Goal: Task Accomplishment & Management: Manage account settings

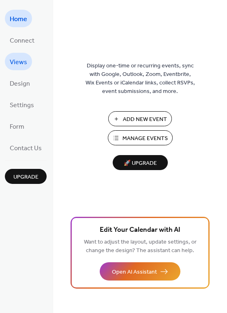
click at [13, 59] on span "Views" at bounding box center [18, 62] width 17 height 13
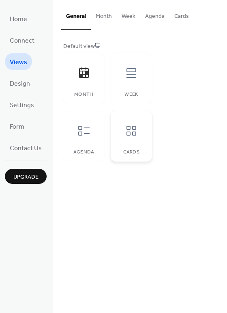
click at [131, 135] on icon at bounding box center [131, 130] width 13 height 13
click at [176, 17] on button "Cards" at bounding box center [181, 14] width 24 height 29
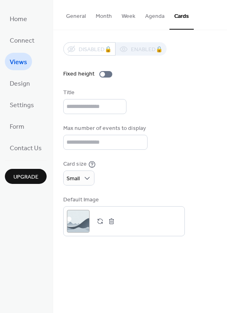
click at [157, 16] on button "Agenda" at bounding box center [154, 14] width 29 height 29
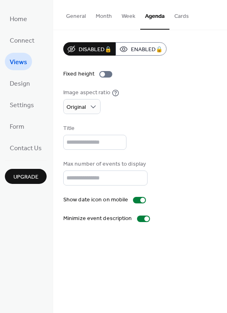
click at [77, 14] on button "General" at bounding box center [76, 14] width 30 height 29
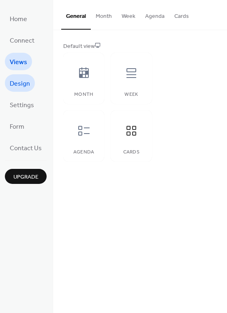
click at [25, 83] on span "Design" at bounding box center [20, 83] width 20 height 13
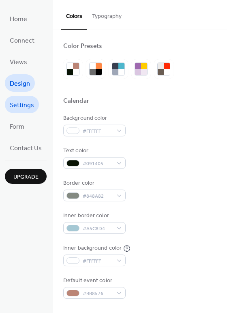
click at [19, 103] on span "Settings" at bounding box center [22, 105] width 24 height 13
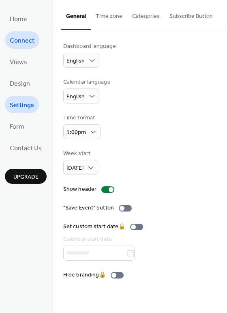
click at [21, 40] on span "Connect" at bounding box center [22, 40] width 25 height 13
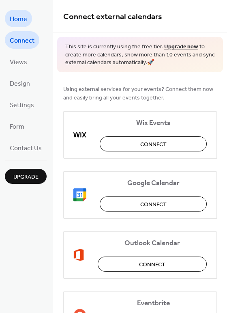
click at [15, 18] on span "Home" at bounding box center [18, 19] width 17 height 13
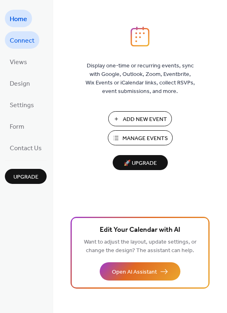
click at [13, 38] on span "Connect" at bounding box center [22, 40] width 25 height 13
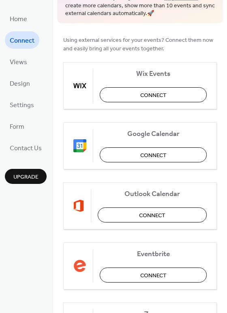
scroll to position [10, 0]
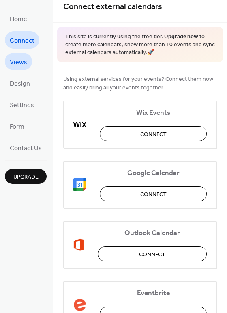
click at [21, 62] on span "Views" at bounding box center [18, 62] width 17 height 13
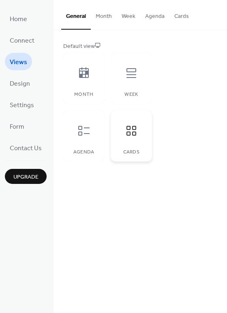
click at [133, 128] on icon at bounding box center [131, 130] width 13 height 13
click at [23, 123] on span "Form" at bounding box center [17, 126] width 15 height 13
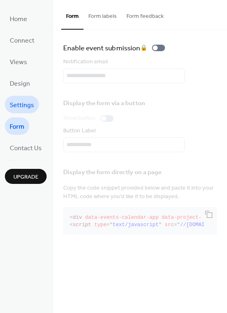
click at [22, 105] on span "Settings" at bounding box center [22, 105] width 24 height 13
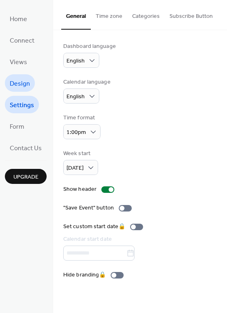
click at [18, 83] on span "Design" at bounding box center [20, 83] width 20 height 13
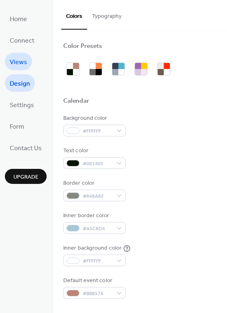
click at [13, 62] on span "Views" at bounding box center [18, 62] width 17 height 13
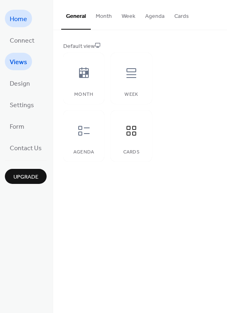
click at [16, 22] on span "Home" at bounding box center [18, 19] width 17 height 13
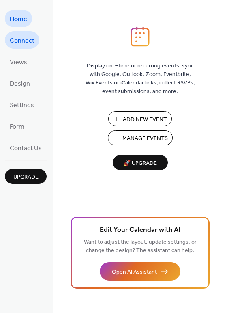
click at [30, 41] on span "Connect" at bounding box center [22, 40] width 25 height 13
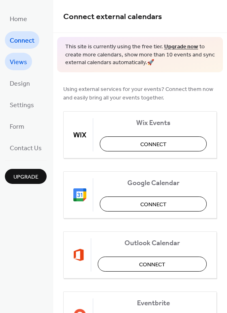
click at [20, 60] on span "Views" at bounding box center [18, 62] width 17 height 13
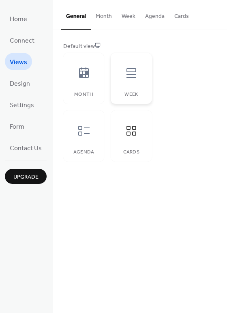
click at [132, 75] on icon at bounding box center [131, 72] width 13 height 13
click at [81, 73] on icon at bounding box center [83, 72] width 13 height 13
click at [75, 126] on div at bounding box center [84, 130] width 24 height 24
click at [129, 133] on icon at bounding box center [131, 130] width 13 height 13
click at [179, 18] on button "Cards" at bounding box center [181, 14] width 24 height 29
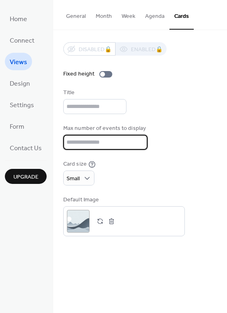
drag, startPoint x: 94, startPoint y: 143, endPoint x: 29, endPoint y: 138, distance: 65.9
click at [29, 138] on div "Home Connect Views Design Settings Form Contact Us Upgrade Views Upgrade Genera…" at bounding box center [113, 156] width 227 height 313
type input "*"
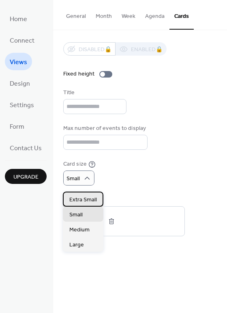
click at [89, 193] on div "Extra Small" at bounding box center [83, 198] width 41 height 15
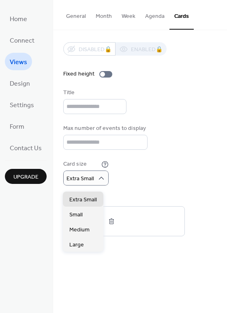
drag, startPoint x: 156, startPoint y: 171, endPoint x: 161, endPoint y: 166, distance: 6.9
click at [156, 171] on div "Card size Extra Small" at bounding box center [140, 173] width 154 height 26
